Goal: Navigation & Orientation: Find specific page/section

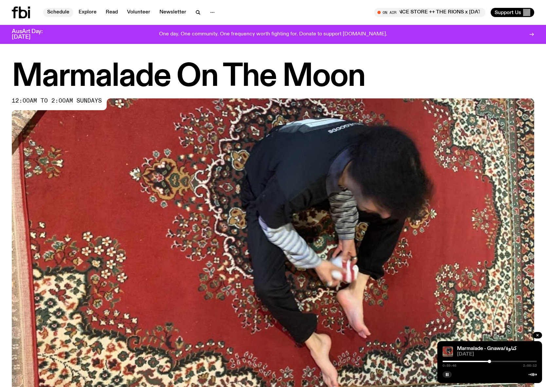
click at [57, 12] on link "Schedule" at bounding box center [58, 12] width 30 height 9
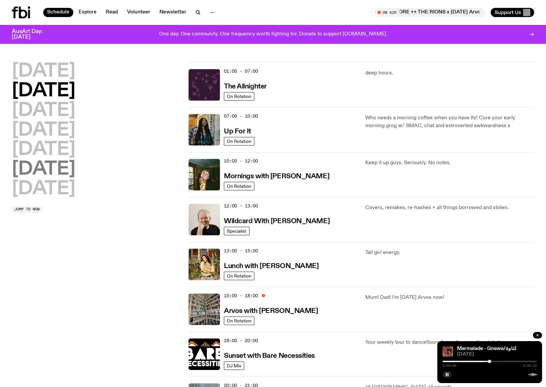
click at [50, 173] on h2 "[DATE]" at bounding box center [44, 169] width 64 height 18
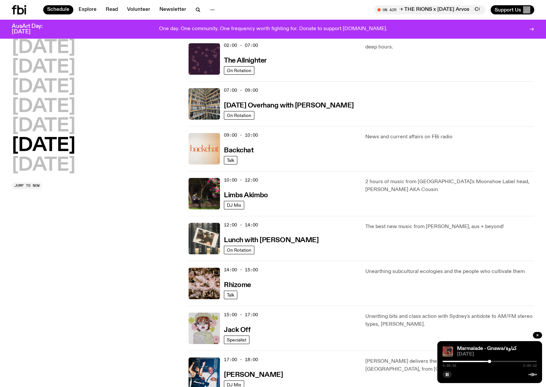
scroll to position [144, 0]
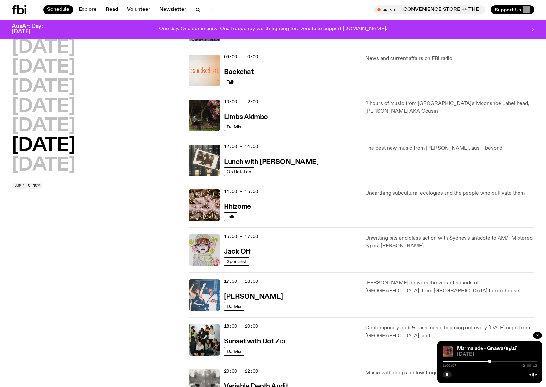
click at [200, 292] on img at bounding box center [204, 294] width 31 height 31
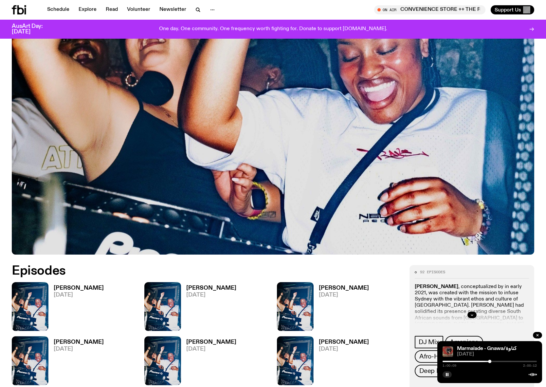
scroll to position [235, 0]
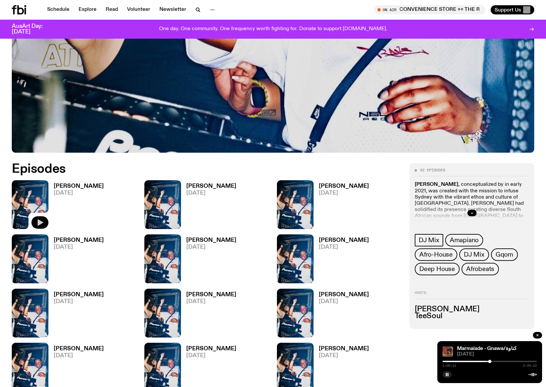
click at [41, 222] on icon "button" at bounding box center [41, 222] width 6 height 7
click at [473, 213] on icon "button" at bounding box center [472, 213] width 4 height 4
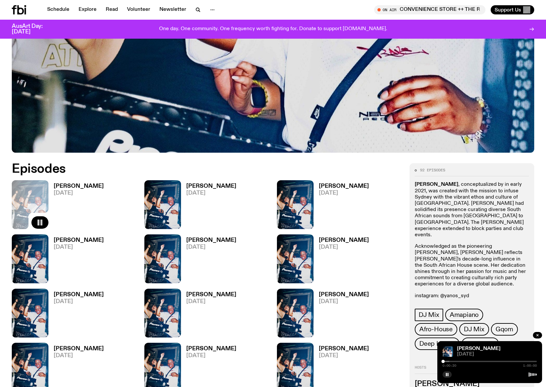
click at [446, 361] on div at bounding box center [402, 361] width 94 height 1
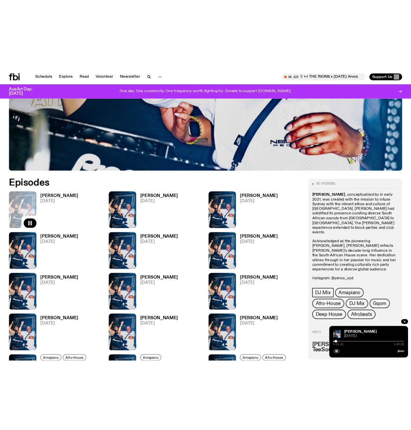
scroll to position [266, 0]
